Goal: Task Accomplishment & Management: Use online tool/utility

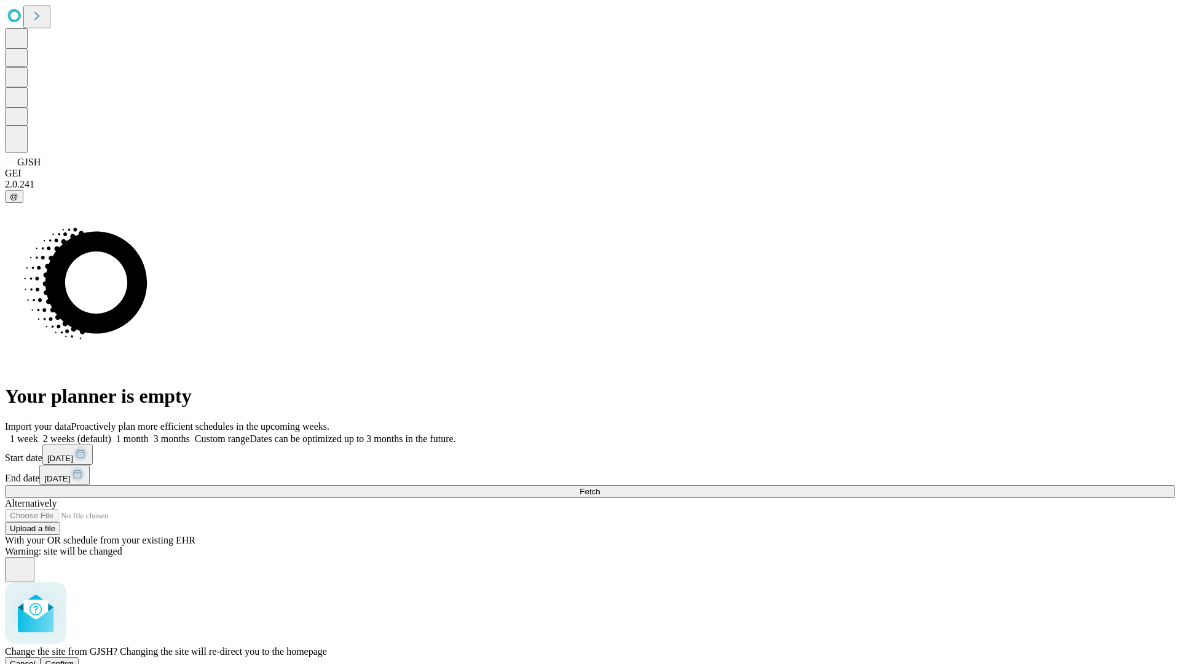
click at [74, 659] on span "Confirm" at bounding box center [59, 663] width 29 height 9
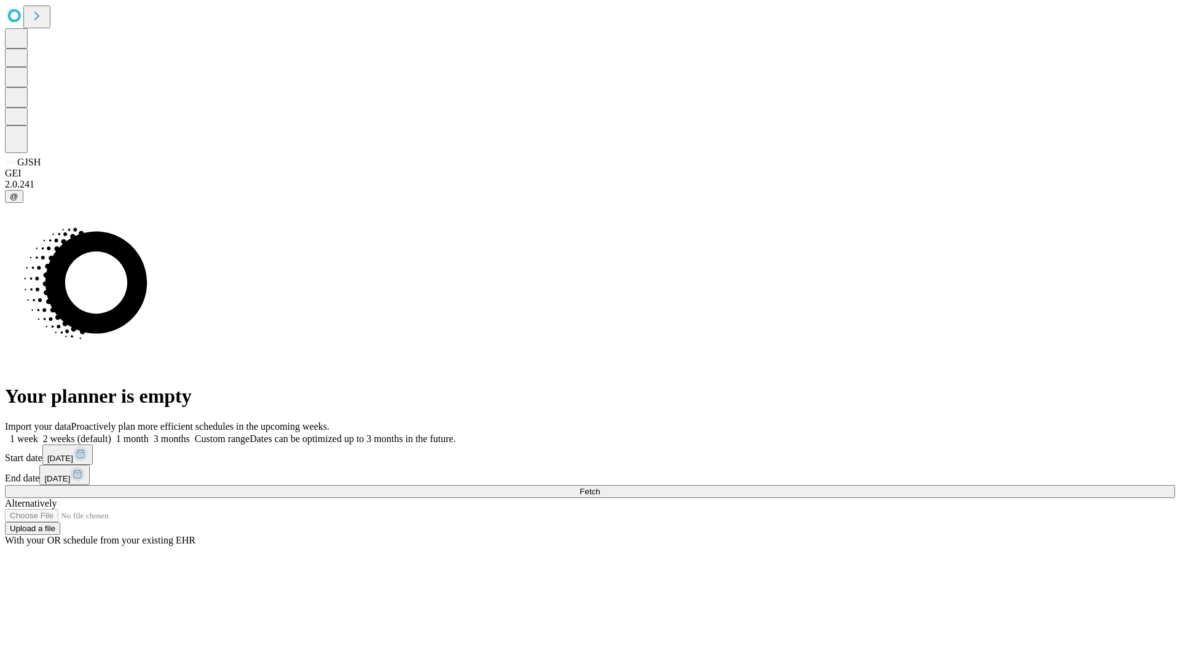
click at [149, 433] on label "1 month" at bounding box center [129, 438] width 37 height 10
click at [600, 487] on span "Fetch" at bounding box center [590, 491] width 20 height 9
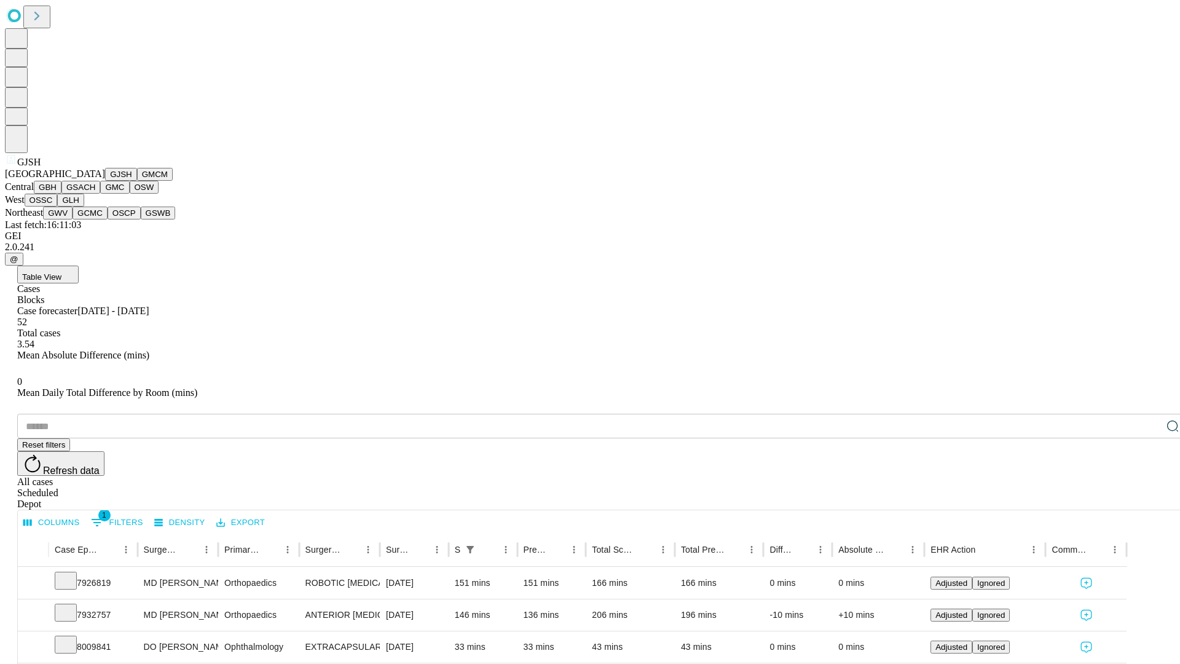
click at [137, 181] on button "GMCM" at bounding box center [155, 174] width 36 height 13
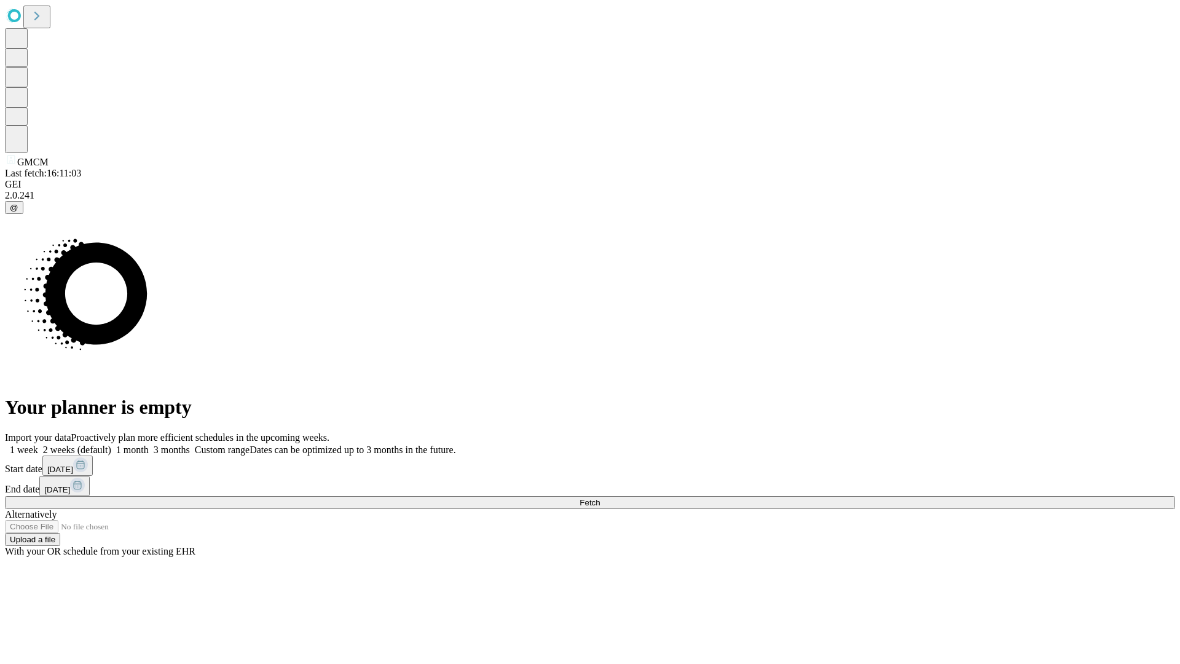
click at [600, 498] on span "Fetch" at bounding box center [590, 502] width 20 height 9
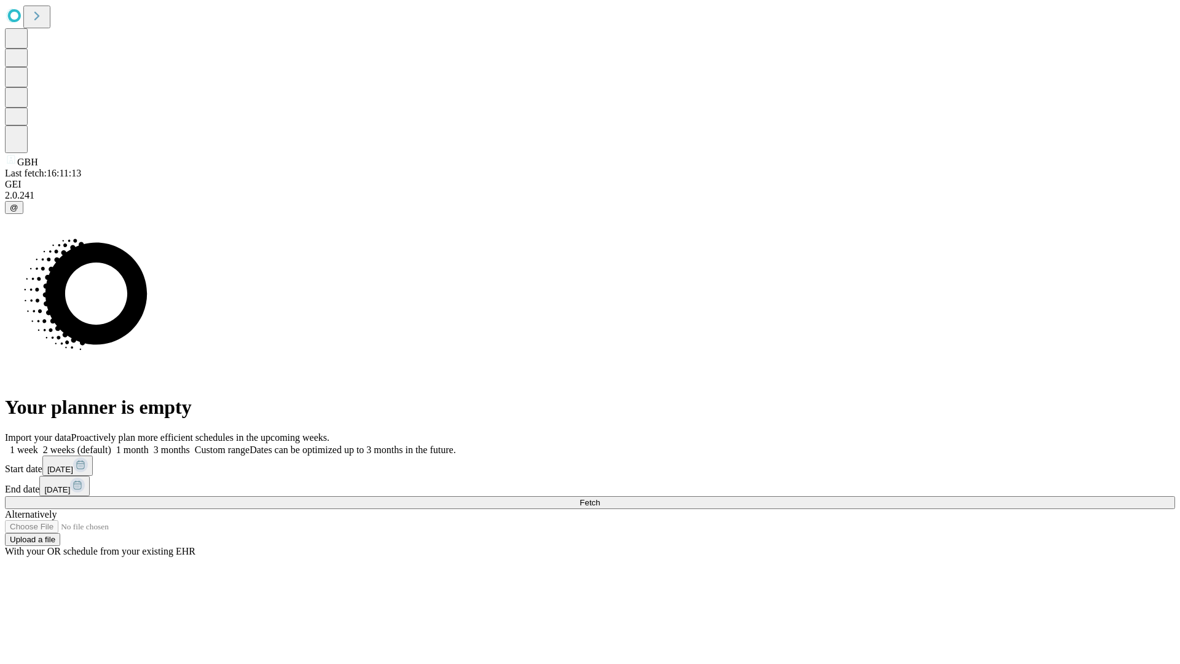
click at [149, 444] on label "1 month" at bounding box center [129, 449] width 37 height 10
click at [600, 498] on span "Fetch" at bounding box center [590, 502] width 20 height 9
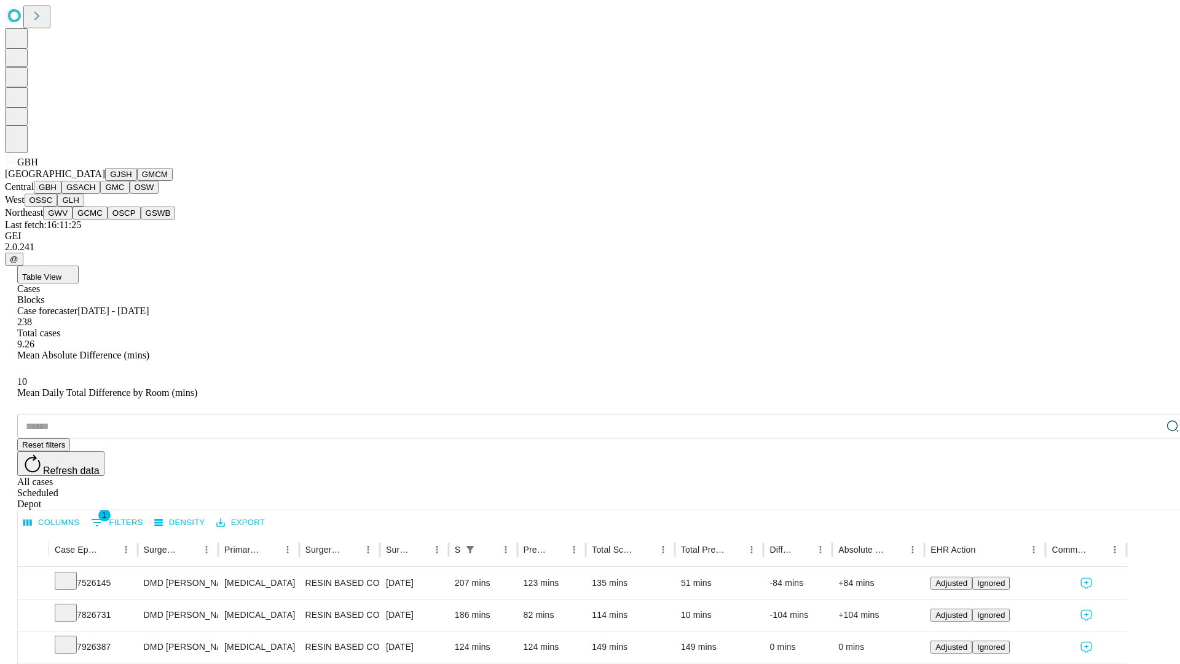
click at [95, 194] on button "GSACH" at bounding box center [80, 187] width 39 height 13
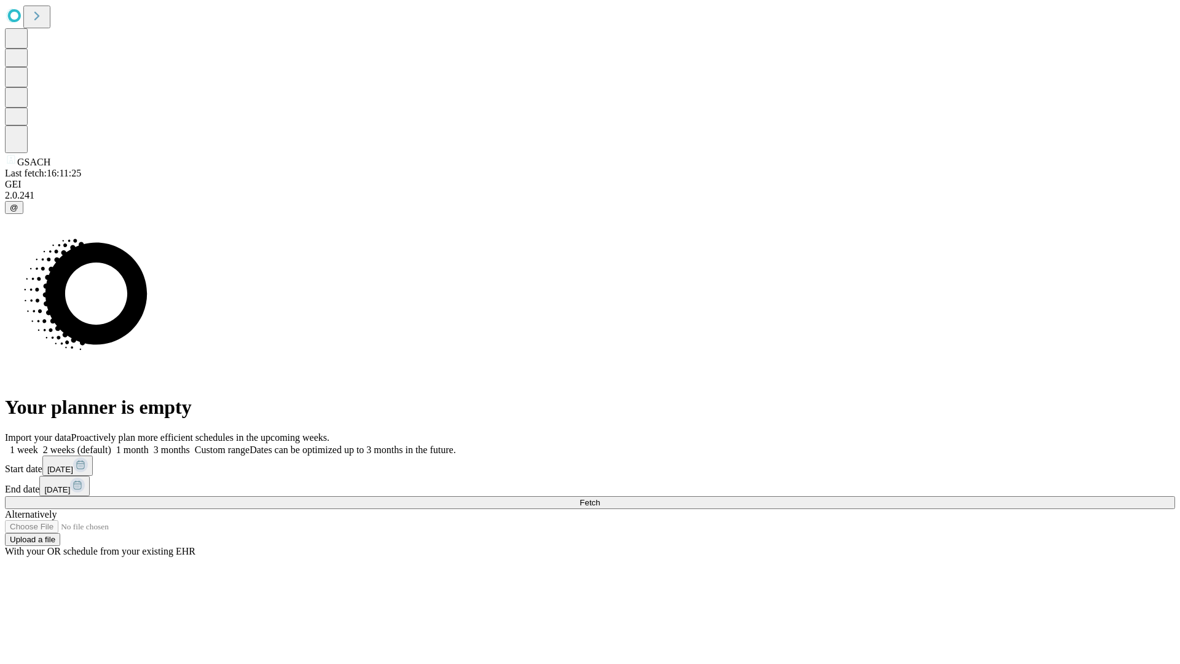
click at [149, 444] on label "1 month" at bounding box center [129, 449] width 37 height 10
click at [600, 498] on span "Fetch" at bounding box center [590, 502] width 20 height 9
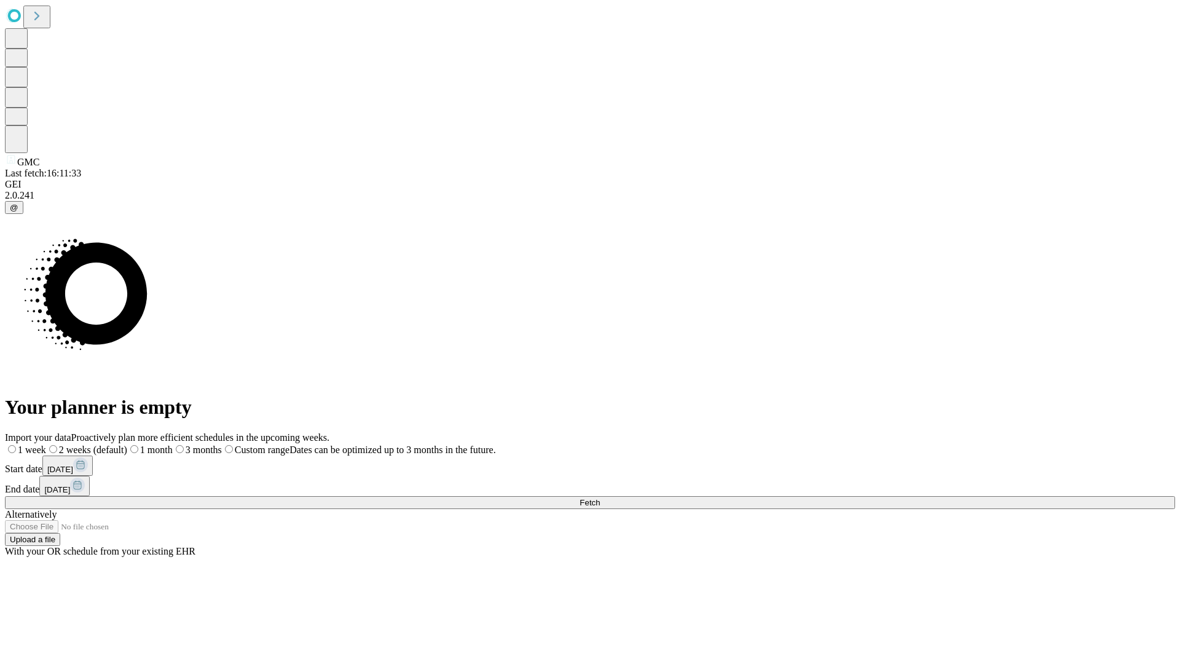
click at [173, 444] on label "1 month" at bounding box center [149, 449] width 45 height 10
click at [600, 498] on span "Fetch" at bounding box center [590, 502] width 20 height 9
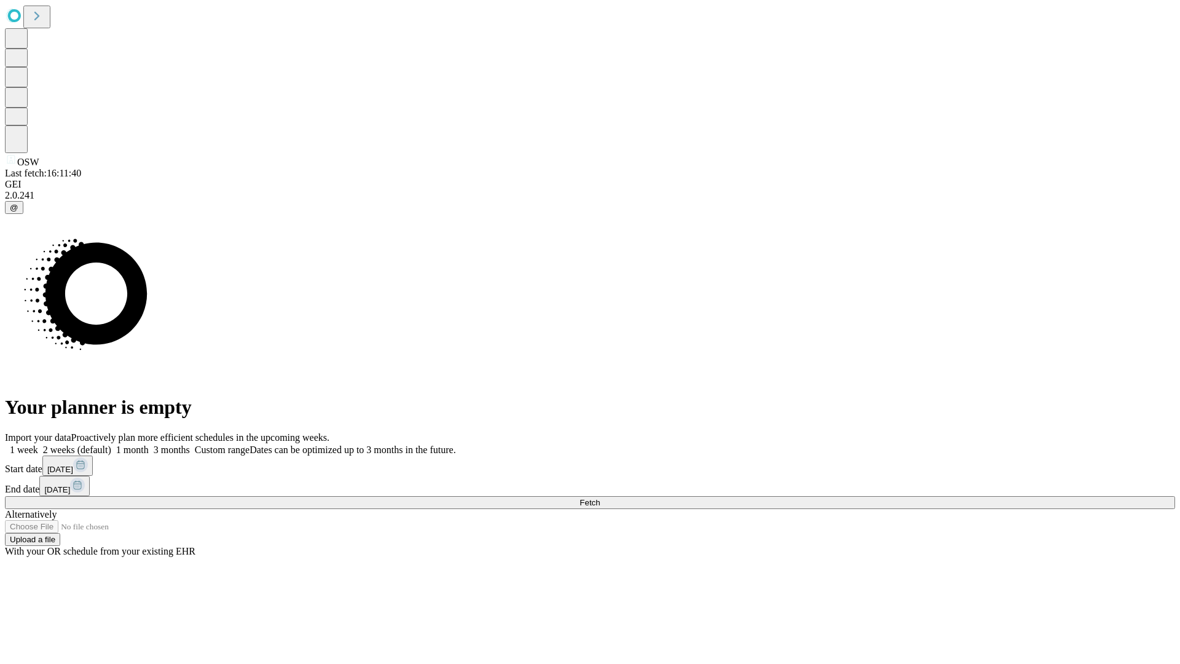
click at [149, 444] on label "1 month" at bounding box center [129, 449] width 37 height 10
click at [600, 498] on span "Fetch" at bounding box center [590, 502] width 20 height 9
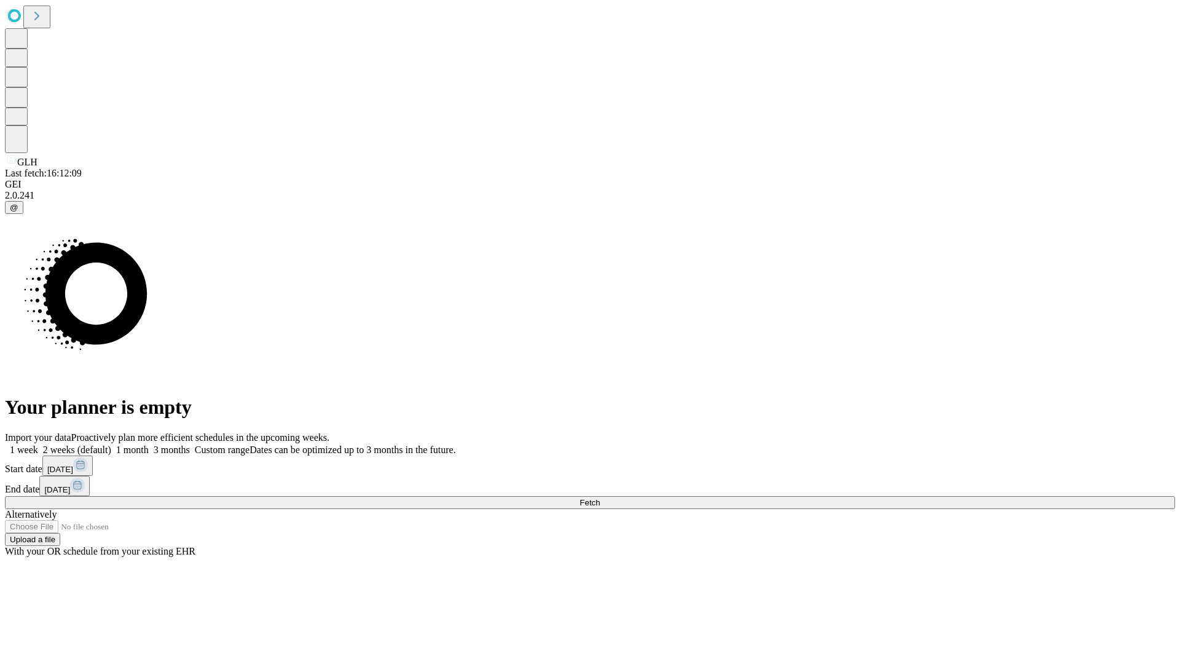
click at [149, 444] on label "1 month" at bounding box center [129, 449] width 37 height 10
click at [600, 498] on span "Fetch" at bounding box center [590, 502] width 20 height 9
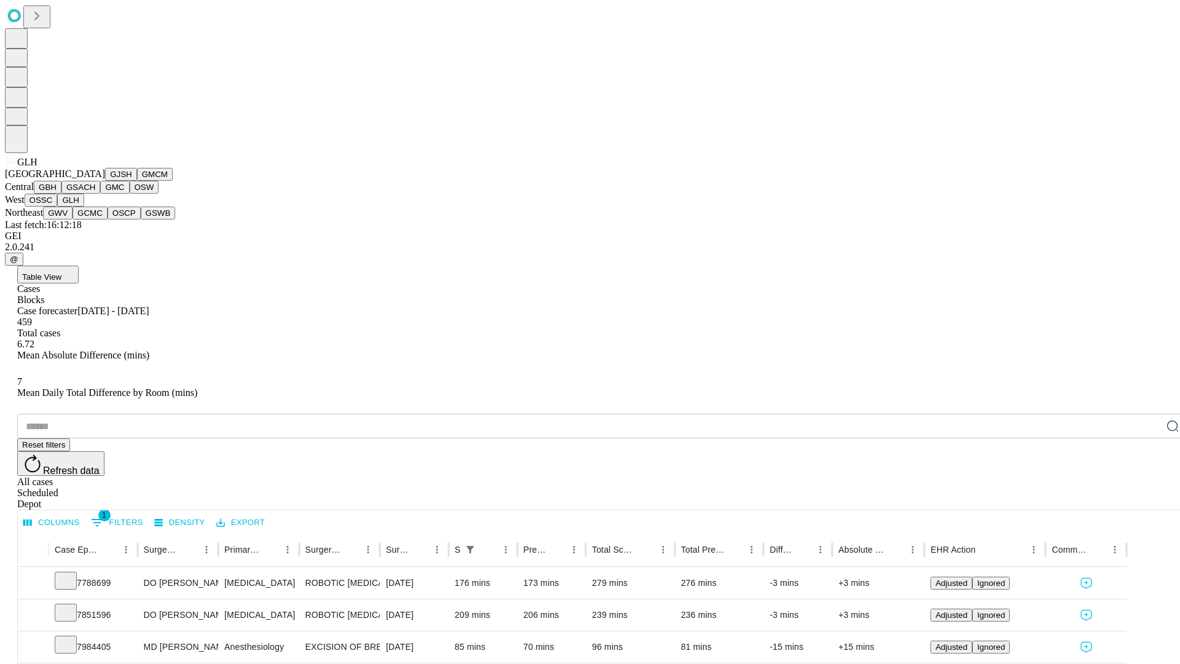
click at [73, 219] on button "GWV" at bounding box center [57, 212] width 29 height 13
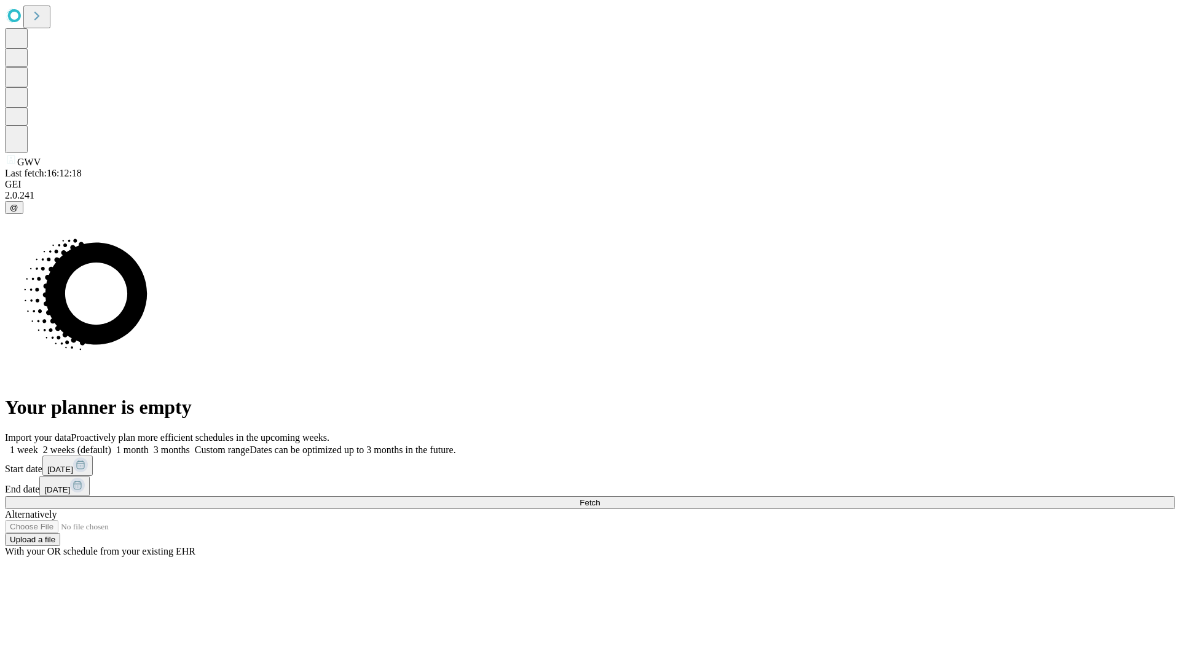
click at [149, 444] on label "1 month" at bounding box center [129, 449] width 37 height 10
click at [600, 498] on span "Fetch" at bounding box center [590, 502] width 20 height 9
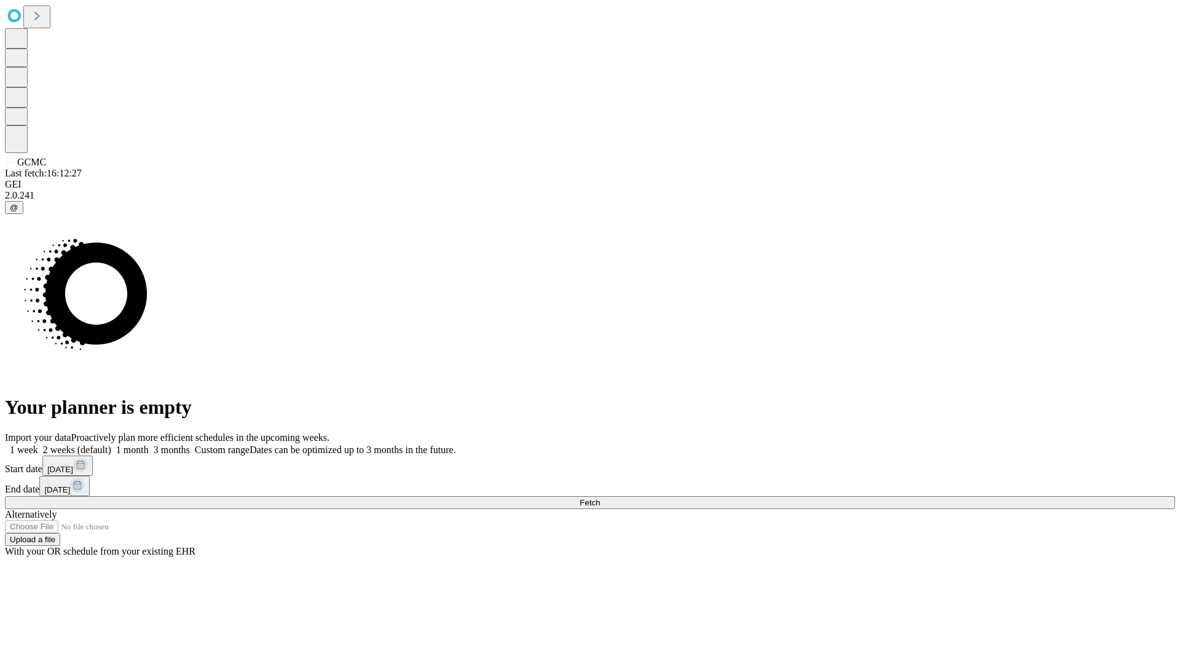
click at [600, 498] on span "Fetch" at bounding box center [590, 502] width 20 height 9
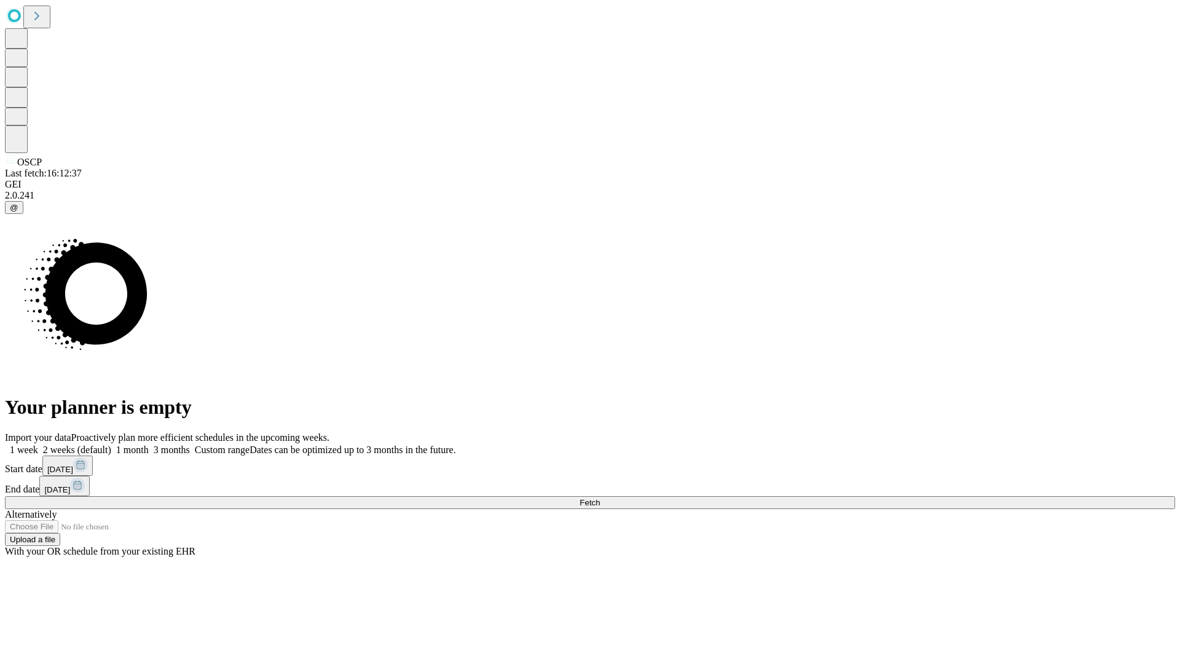
click at [149, 444] on label "1 month" at bounding box center [129, 449] width 37 height 10
click at [600, 498] on span "Fetch" at bounding box center [590, 502] width 20 height 9
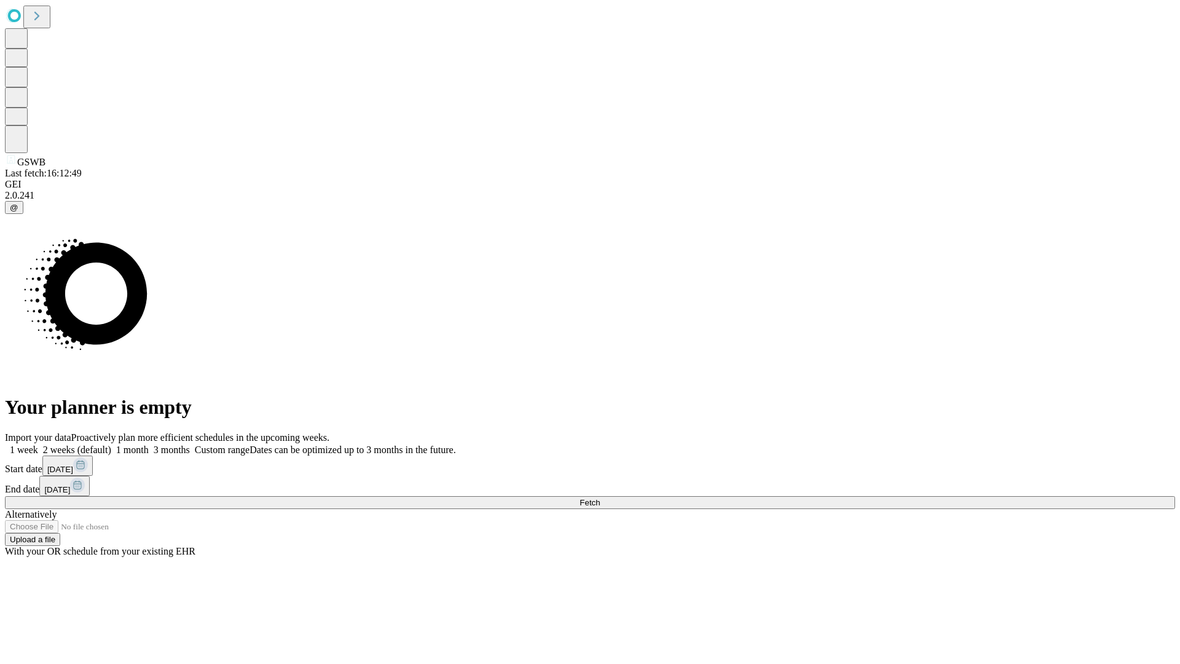
click at [149, 444] on label "1 month" at bounding box center [129, 449] width 37 height 10
click at [600, 498] on span "Fetch" at bounding box center [590, 502] width 20 height 9
